Goal: Task Accomplishment & Management: Manage account settings

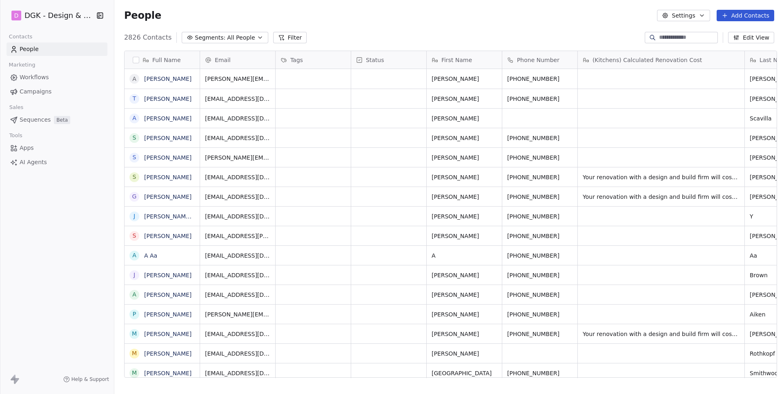
scroll to position [346, 672]
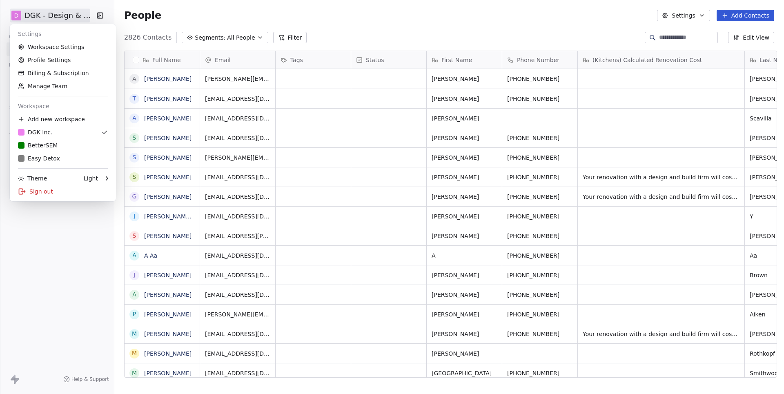
click at [68, 15] on html "D DGK - Design & Build Contacts People Marketing Workflows Campaigns Sales Sequ…" at bounding box center [392, 197] width 784 height 394
click at [62, 155] on div "E Easy Detox" at bounding box center [63, 158] width 90 height 8
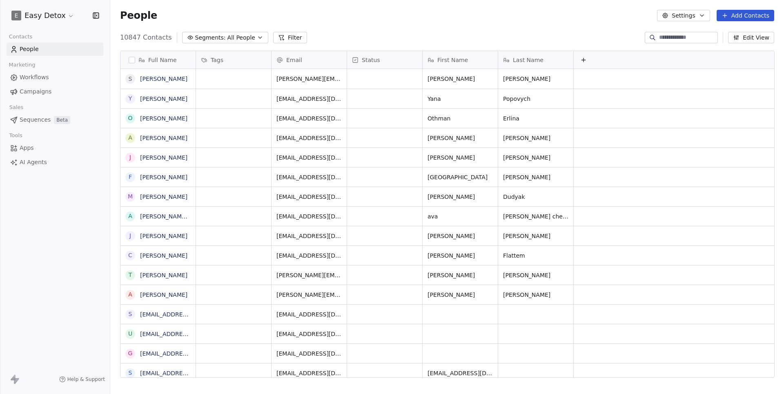
scroll to position [0, 0]
click at [46, 87] on span "Campaigns" at bounding box center [36, 91] width 32 height 9
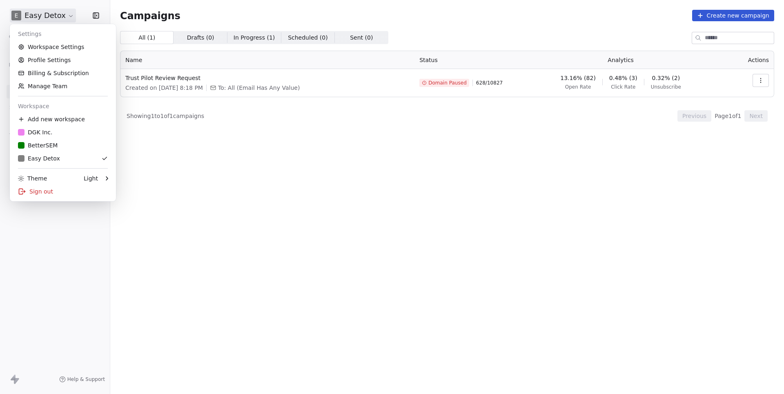
click at [51, 17] on html "E Easy Detox Contacts People Marketing Workflows Campaigns Sales Sequences Beta…" at bounding box center [392, 197] width 784 height 394
click at [48, 61] on link "Profile Settings" at bounding box center [63, 59] width 100 height 13
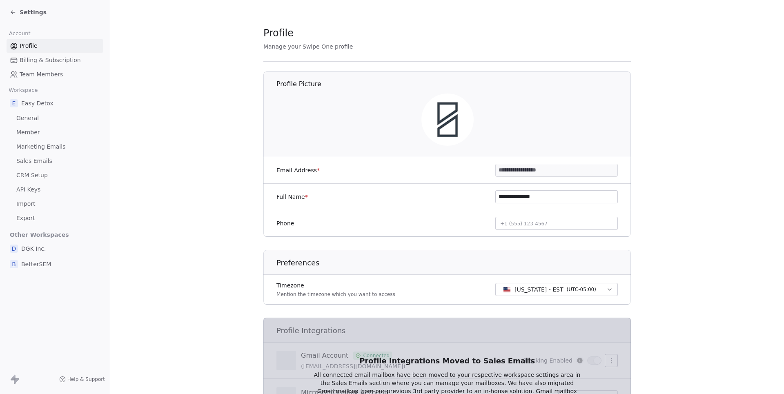
click at [35, 143] on span "Marketing Emails" at bounding box center [40, 146] width 49 height 9
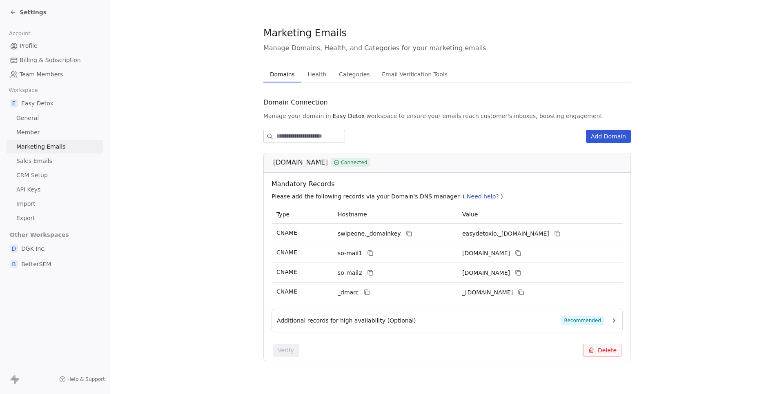
click at [319, 75] on span "Health" at bounding box center [316, 74] width 25 height 11
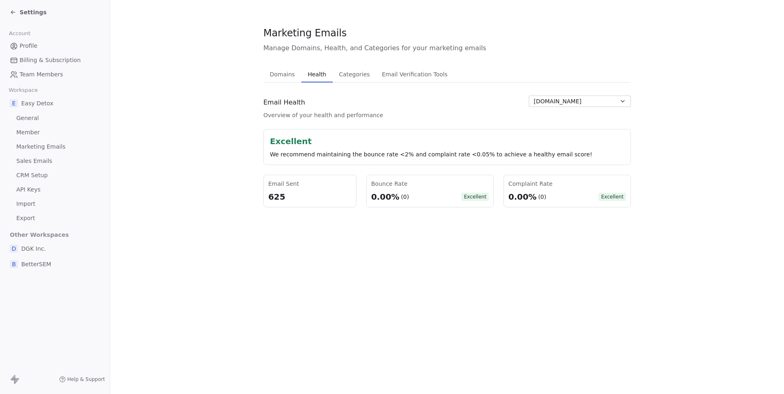
click at [295, 72] on span "Domains" at bounding box center [283, 74] width 32 height 11
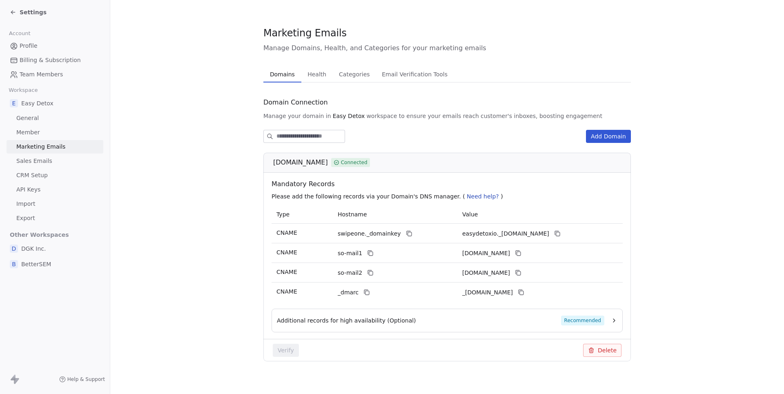
click at [313, 72] on span "Health" at bounding box center [316, 74] width 25 height 11
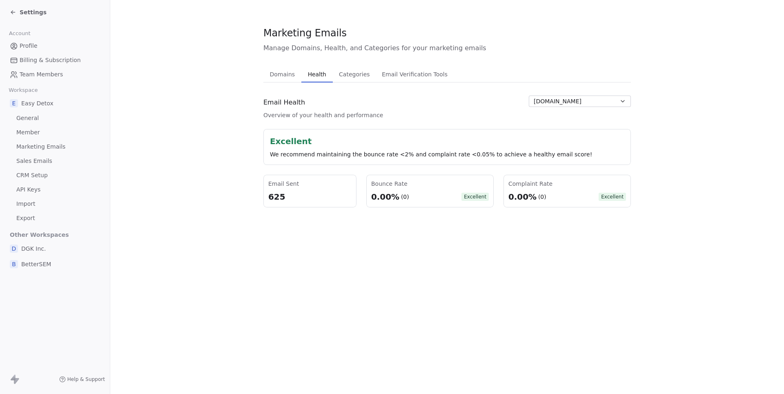
click at [351, 77] on span "Categories" at bounding box center [353, 74] width 37 height 11
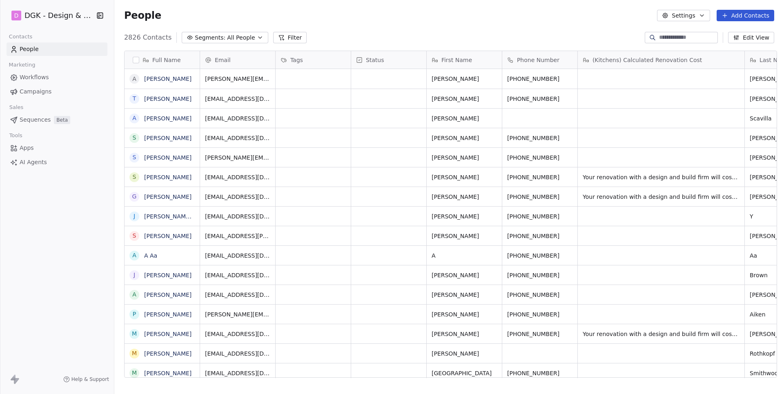
scroll to position [346, 672]
